Goal: Task Accomplishment & Management: Complete application form

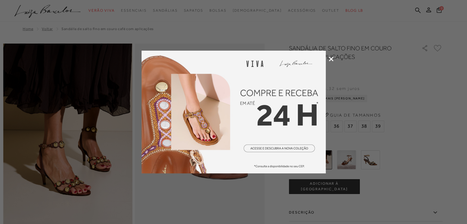
click at [257, 194] on div at bounding box center [233, 112] width 467 height 224
click at [331, 60] on icon at bounding box center [331, 59] width 5 height 5
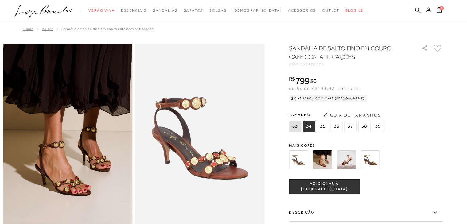
click at [428, 7] on button at bounding box center [429, 11] width 9 height 8
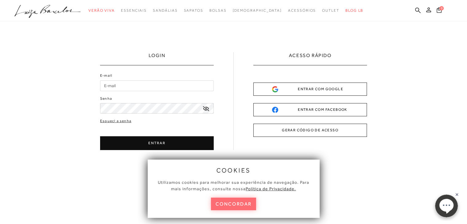
click at [229, 203] on button "concordar" at bounding box center [233, 204] width 45 height 13
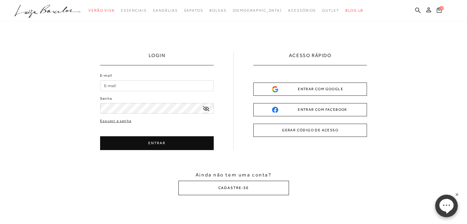
click at [227, 189] on button "CADASTRE-SE" at bounding box center [234, 188] width 111 height 14
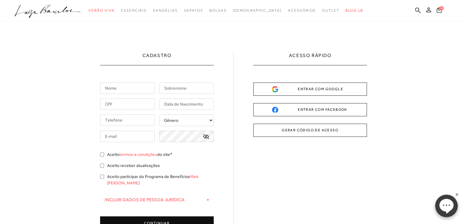
click at [120, 89] on input "text" at bounding box center [127, 88] width 55 height 11
type input "aline"
type input "sardette"
type input "[PHONE_NUMBER]"
type input "[EMAIL_ADDRESS][DOMAIN_NAME]"
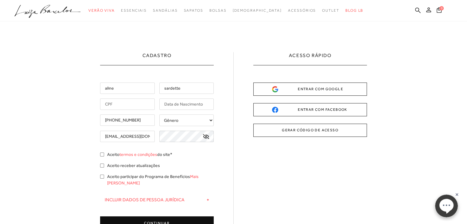
click at [134, 108] on input "text" at bounding box center [127, 104] width 55 height 11
type input "385.996.578-60"
click at [178, 103] on input "text" at bounding box center [186, 104] width 55 height 11
type input "[DATE]"
click at [180, 121] on select "Gênero Feminino Masculino" at bounding box center [186, 121] width 55 height 12
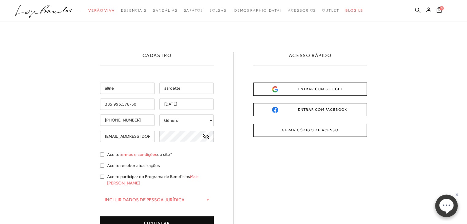
select select
click at [159, 115] on select "Gênero Feminino Masculino" at bounding box center [186, 121] width 55 height 12
click at [103, 155] on input "Aceito termos e condições do site*" at bounding box center [102, 155] width 4 height 4
checkbox input "true"
click at [100, 163] on div "Aceito receber atualizações" at bounding box center [157, 167] width 114 height 8
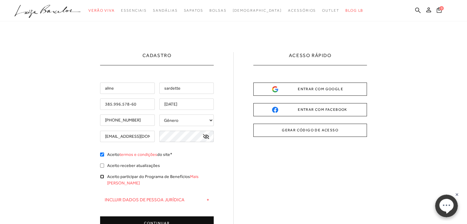
click at [102, 177] on input "Aceito participar do Programa de Benefícios Mais [PERSON_NAME]" at bounding box center [102, 177] width 4 height 4
checkbox input "true"
click at [102, 166] on input "Aceito receber atualizações" at bounding box center [102, 166] width 4 height 4
checkbox input "true"
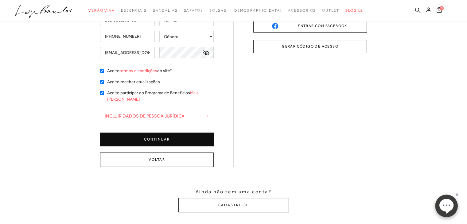
scroll to position [92, 0]
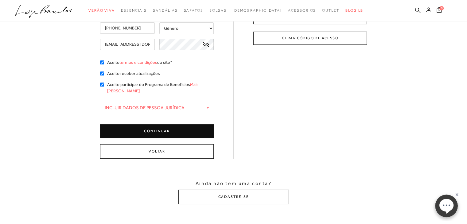
click at [167, 127] on button "CONTINUAR" at bounding box center [157, 131] width 114 height 14
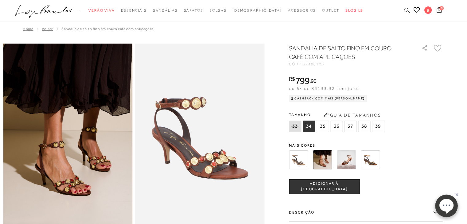
click at [420, 132] on div "Tamanho 33 34 35" at bounding box center [366, 122] width 154 height 24
click at [419, 26] on link "Minha Conta" at bounding box center [427, 29] width 49 height 14
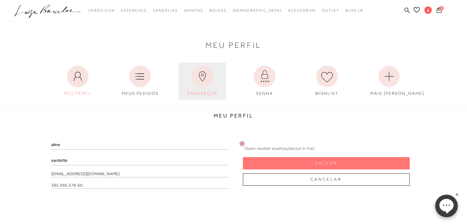
click at [199, 80] on icon at bounding box center [203, 77] width 22 height 22
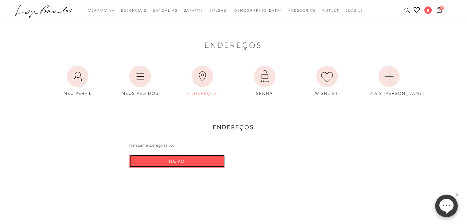
click at [180, 157] on button "Novo" at bounding box center [177, 161] width 96 height 13
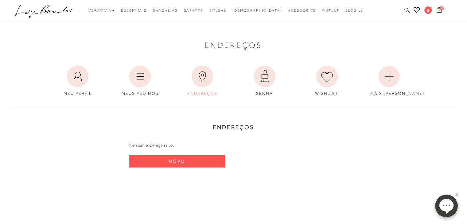
select select "BR"
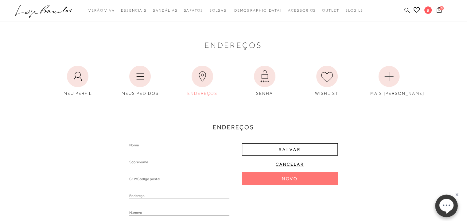
click at [183, 145] on input "text" at bounding box center [179, 145] width 100 height 6
type input "aline"
type input "19265-014"
type input "Rua Doutor [PERSON_NAME]"
type input "215"
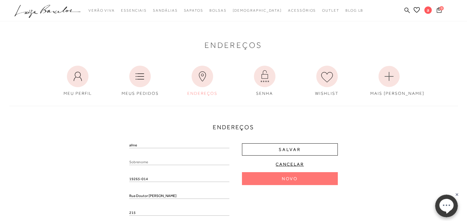
type input "casa de esquina"
type input "SP"
select select "SP"
type input "Mirante do Paranapanema"
type input "[PHONE_NUMBER]"
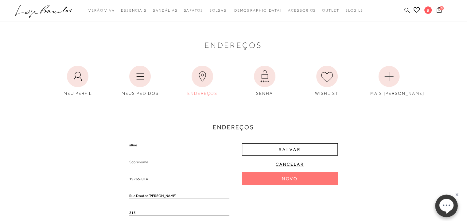
type input "Centro ([GEOGRAPHIC_DATA])"
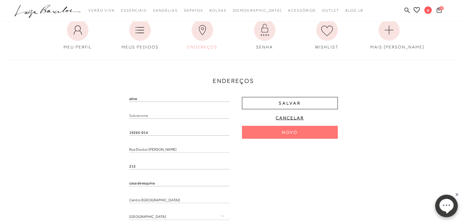
scroll to position [61, 0]
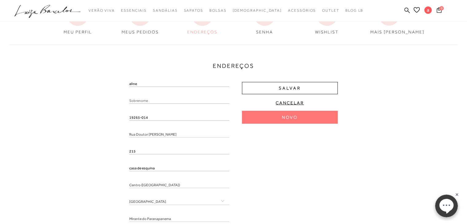
click at [149, 99] on input "text" at bounding box center [179, 101] width 100 height 6
type input "sardette"
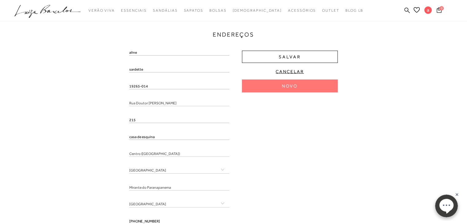
scroll to position [92, 0]
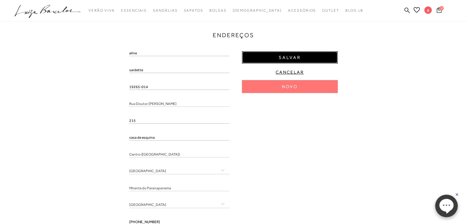
click at [273, 58] on button "Salvar" at bounding box center [290, 57] width 96 height 12
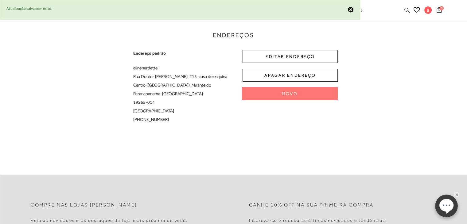
scroll to position [0, 0]
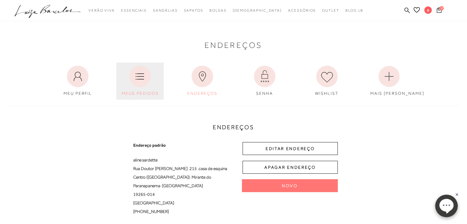
click at [139, 73] on icon at bounding box center [140, 77] width 22 height 22
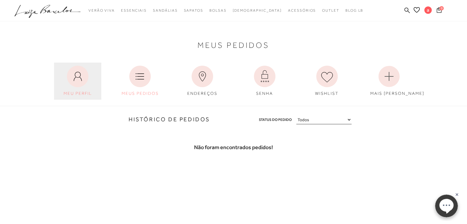
click at [83, 74] on icon at bounding box center [78, 77] width 22 height 22
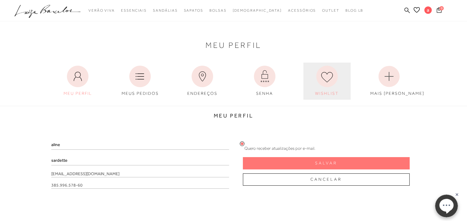
click at [321, 85] on icon at bounding box center [327, 77] width 22 height 22
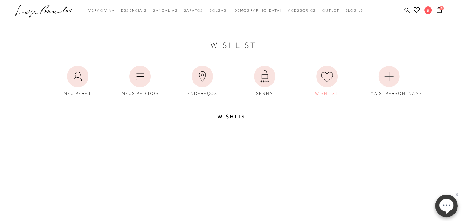
click at [148, 55] on div "Wishlist MEU PERFIL MEUS PEDIDOS ENDEREÇOS [GEOGRAPHIC_DATA]" at bounding box center [233, 64] width 467 height 72
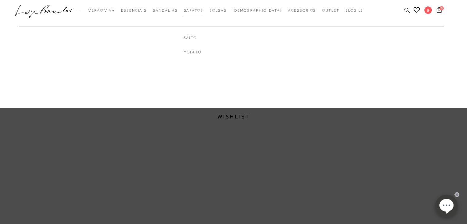
click at [203, 10] on span "Sapatos" at bounding box center [193, 10] width 19 height 4
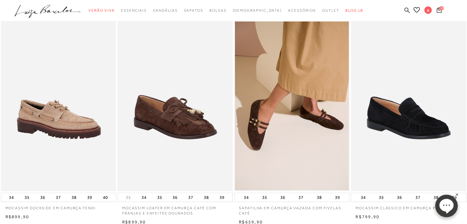
scroll to position [92, 0]
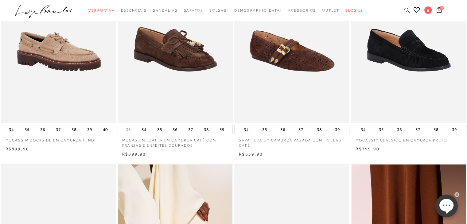
click at [296, 70] on img at bounding box center [292, 37] width 115 height 173
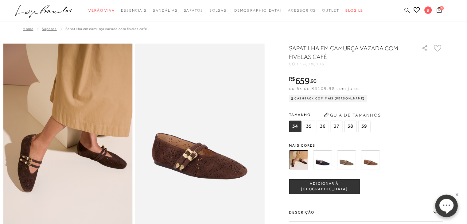
click at [438, 52] on button at bounding box center [438, 48] width 10 height 10
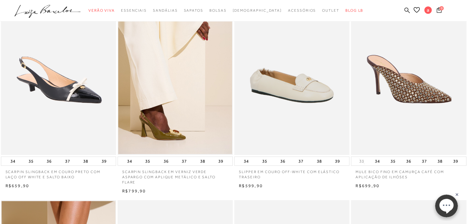
scroll to position [277, 0]
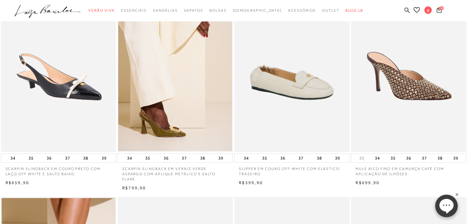
click at [427, 95] on img at bounding box center [409, 65] width 115 height 173
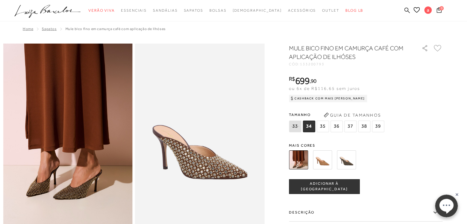
click at [439, 50] on icon at bounding box center [437, 48] width 7 height 6
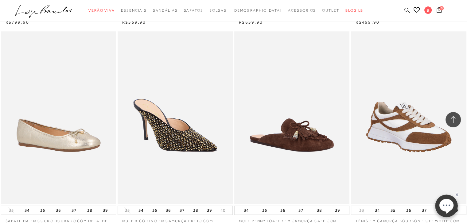
scroll to position [651, 0]
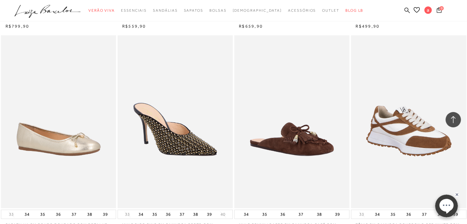
click at [391, 117] on img at bounding box center [409, 121] width 115 height 173
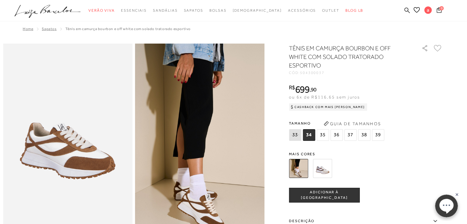
click at [441, 48] on icon at bounding box center [438, 48] width 8 height 7
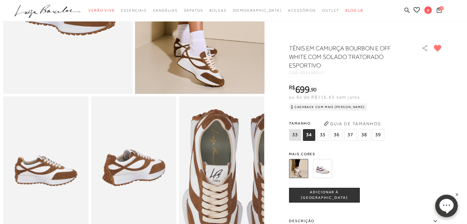
scroll to position [154, 0]
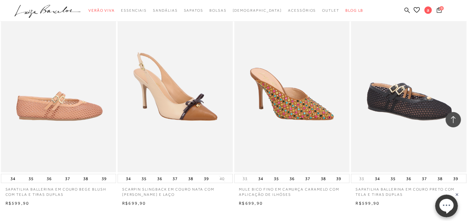
scroll to position [1112, 0]
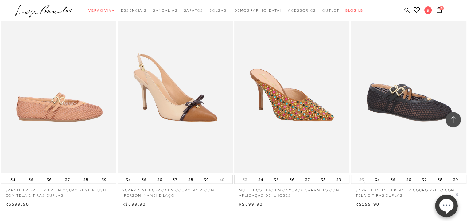
click at [81, 107] on img at bounding box center [59, 87] width 115 height 173
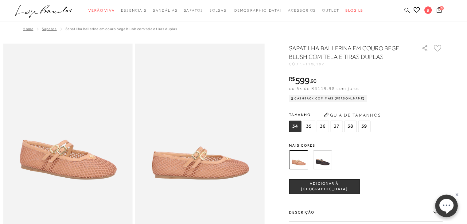
click at [441, 49] on icon at bounding box center [438, 48] width 8 height 7
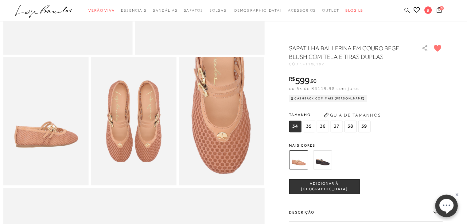
scroll to position [184, 0]
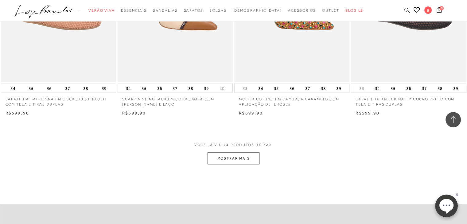
scroll to position [1204, 0]
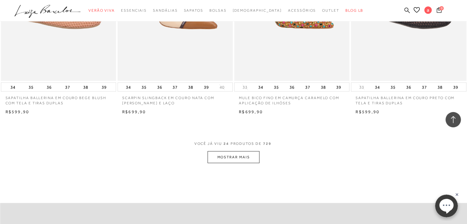
click at [233, 153] on button "MOSTRAR MAIS" at bounding box center [234, 157] width 52 height 12
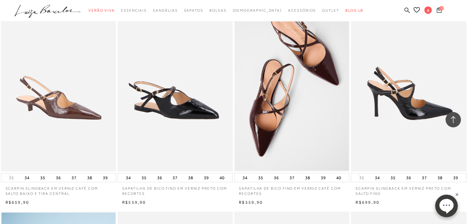
scroll to position [1758, 0]
click at [405, 105] on img at bounding box center [409, 85] width 115 height 173
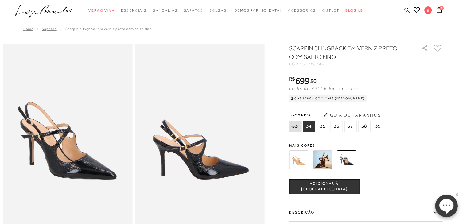
click at [440, 45] on icon at bounding box center [437, 48] width 7 height 6
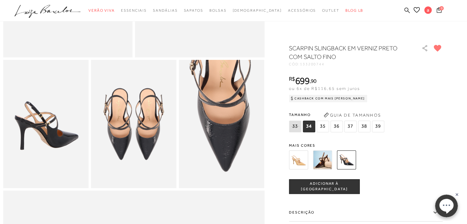
scroll to position [184, 0]
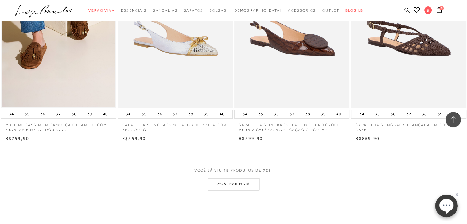
scroll to position [2457, 0]
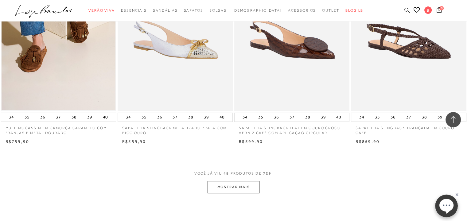
click at [215, 181] on button "MOSTRAR MAIS" at bounding box center [234, 187] width 52 height 12
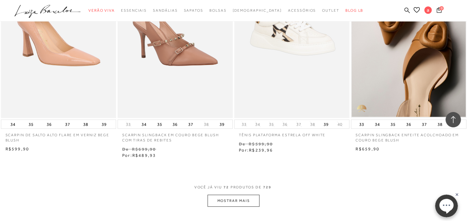
scroll to position [3748, 0]
click at [233, 196] on button "MOSTRAR MAIS" at bounding box center [234, 200] width 52 height 12
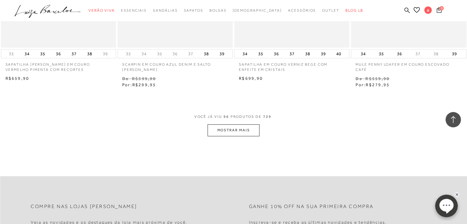
scroll to position [5131, 0]
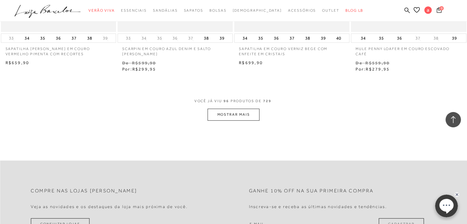
click at [242, 109] on button "MOSTRAR MAIS" at bounding box center [234, 115] width 52 height 12
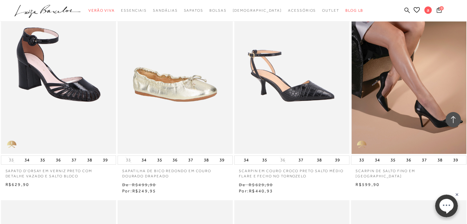
scroll to position [6075, 0]
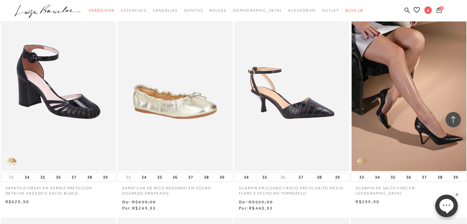
click at [380, 111] on img at bounding box center [409, 84] width 115 height 173
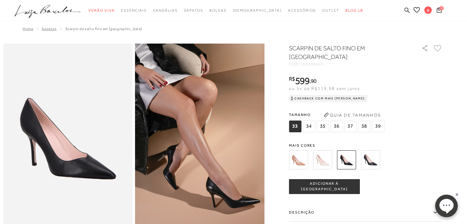
click at [439, 48] on icon at bounding box center [438, 48] width 8 height 7
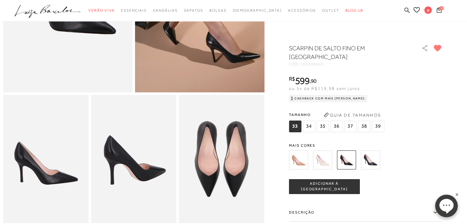
scroll to position [154, 0]
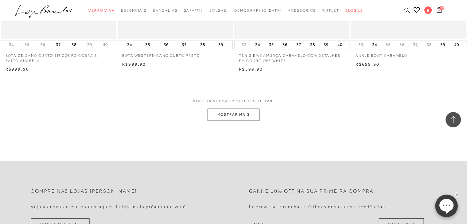
scroll to position [6475, 0]
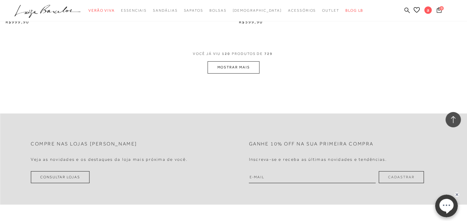
click at [229, 61] on button "MOSTRAR MAIS" at bounding box center [234, 67] width 52 height 12
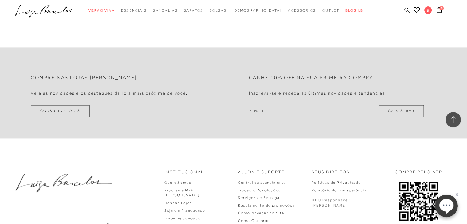
scroll to position [7704, 0]
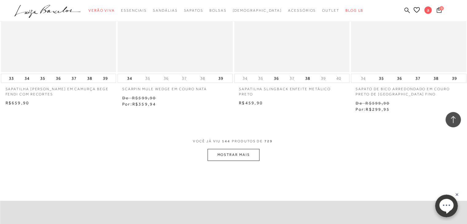
click at [223, 149] on button "MOSTRAR MAIS" at bounding box center [234, 155] width 52 height 12
